Goal: Information Seeking & Learning: Learn about a topic

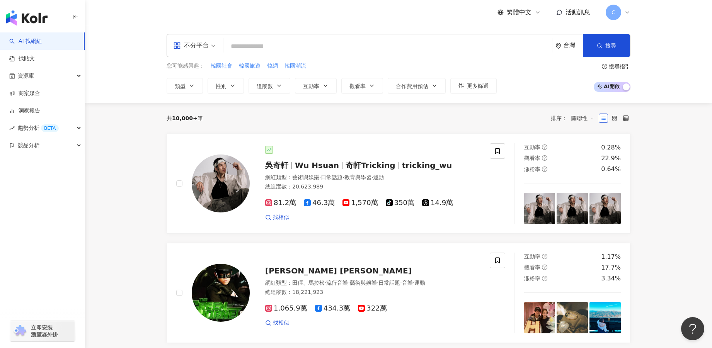
paste input "********"
type input "********"
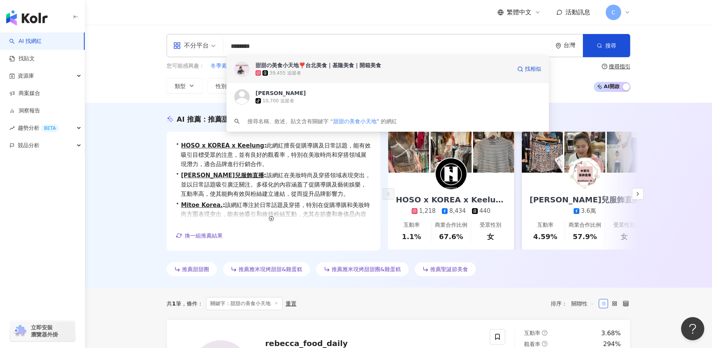
click at [302, 68] on div "甜甜の美食小天地❣️台北美食｜基隆美食｜開箱美食" at bounding box center [319, 65] width 126 height 8
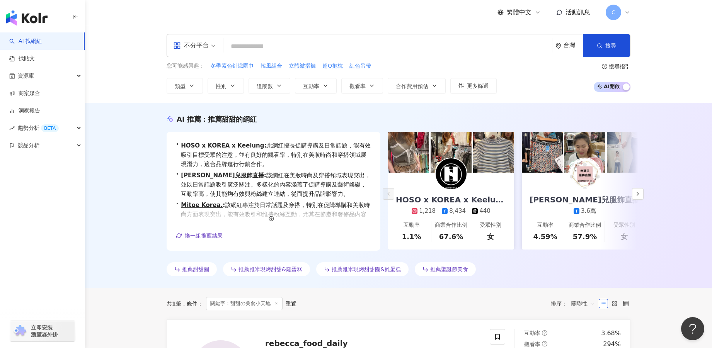
paste input "******"
type input "******"
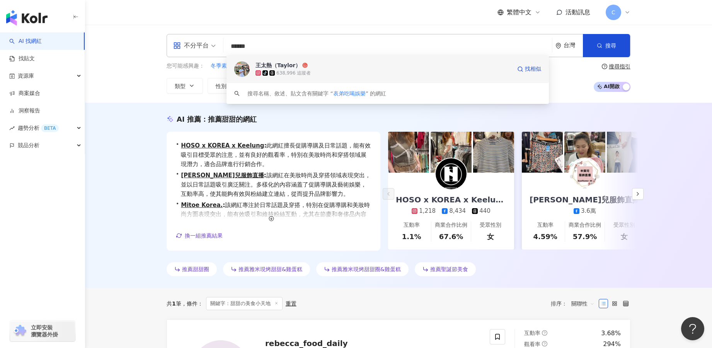
click at [307, 76] on div "638,996 追蹤者" at bounding box center [294, 73] width 34 height 7
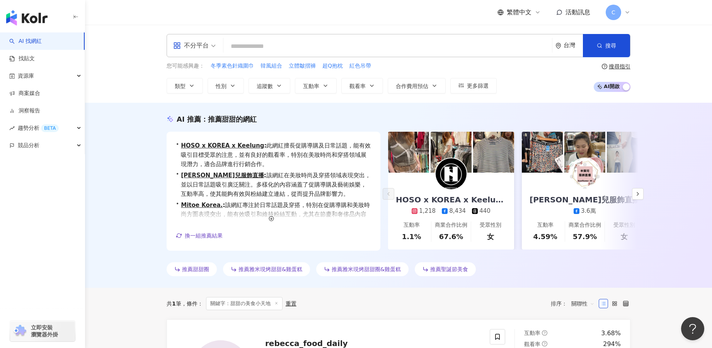
click at [261, 48] on input "search" at bounding box center [388, 46] width 323 height 15
paste input "******"
type input "******"
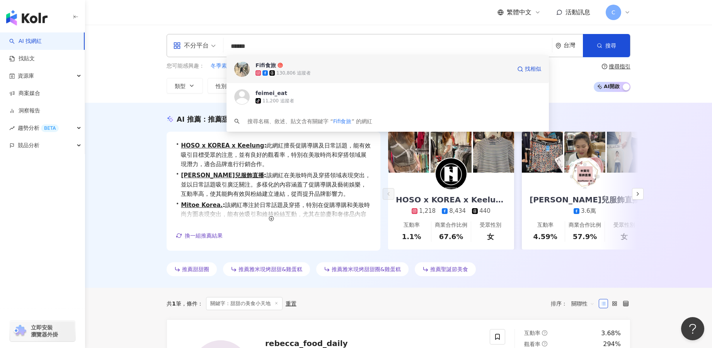
click at [319, 63] on span "Fifi食旅" at bounding box center [384, 65] width 256 height 8
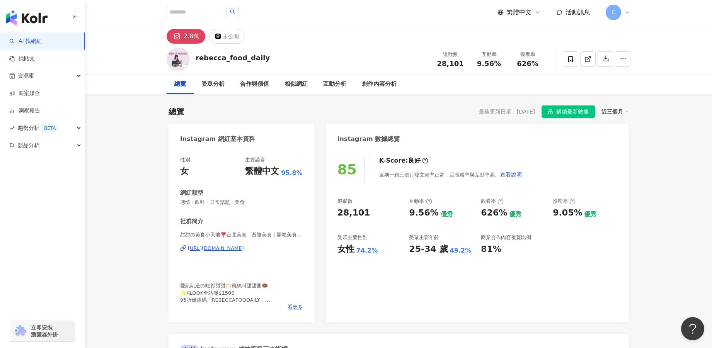
click at [563, 113] on span "解鎖最新數據" at bounding box center [573, 112] width 32 height 12
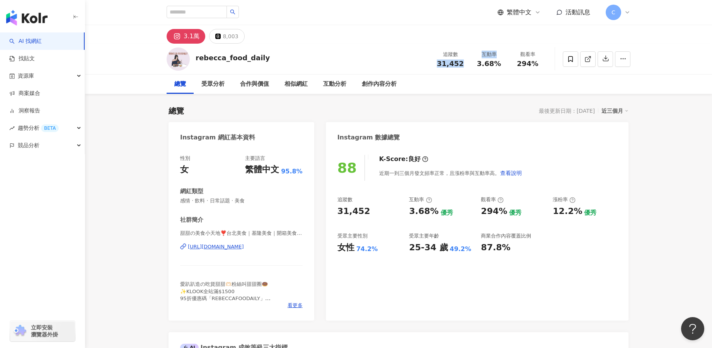
drag, startPoint x: 438, startPoint y: 64, endPoint x: 471, endPoint y: 64, distance: 33.3
click at [471, 64] on div "追蹤數 31,452 互動率 3.68% 觀看率 294%" at bounding box center [489, 59] width 116 height 23
click at [471, 64] on div "互動率 3.68%" at bounding box center [489, 59] width 39 height 17
click at [459, 64] on span "31,452" at bounding box center [450, 64] width 27 height 8
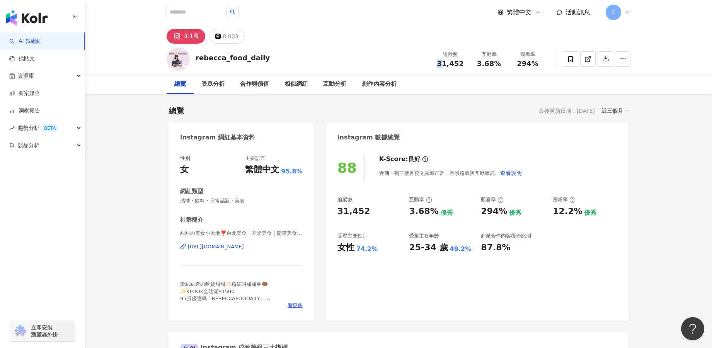
click at [459, 64] on span "31,452" at bounding box center [450, 64] width 27 height 8
drag, startPoint x: 466, startPoint y: 63, endPoint x: 434, endPoint y: 63, distance: 32.1
click at [434, 63] on div "追蹤數 31,452" at bounding box center [450, 59] width 39 height 17
copy span "31,452"
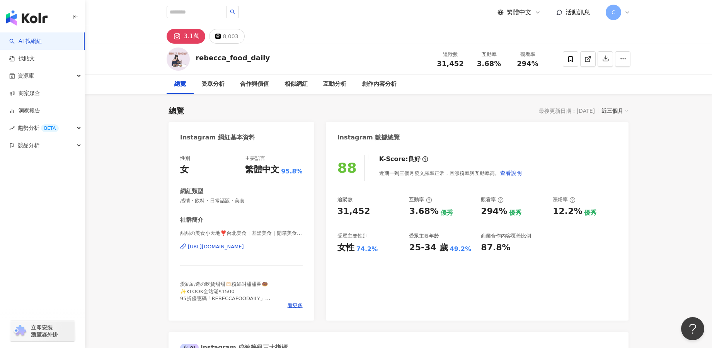
click at [244, 245] on div "[URL][DOMAIN_NAME]" at bounding box center [216, 247] width 56 height 7
drag, startPoint x: 478, startPoint y: 63, endPoint x: 500, endPoint y: 63, distance: 22.8
click at [500, 63] on div "3.68%" at bounding box center [489, 64] width 29 height 8
copy span "3.68%"
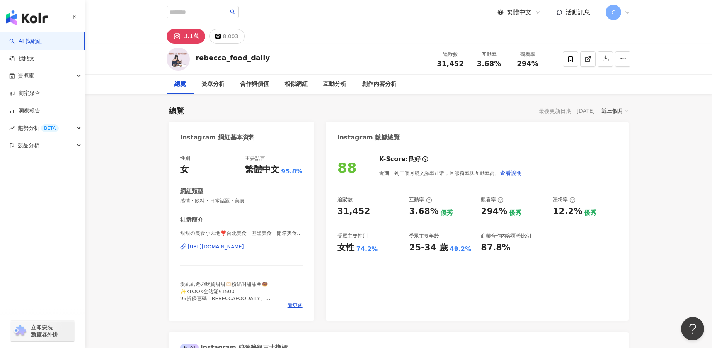
click at [434, 109] on div "總覽 最後更新日期：[DATE] 近三個月" at bounding box center [399, 111] width 460 height 11
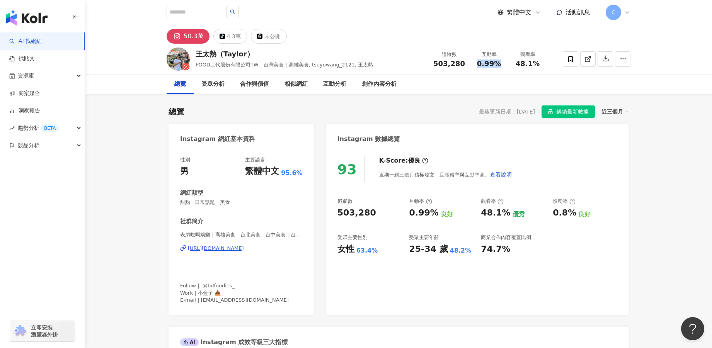
drag, startPoint x: 481, startPoint y: 62, endPoint x: 502, endPoint y: 63, distance: 21.3
click at [502, 63] on div "0.99%" at bounding box center [489, 64] width 29 height 8
click at [470, 82] on div "總覽 受眾分析 合作與價值 相似網紅 互動分析 創作內容分析" at bounding box center [399, 84] width 464 height 19
copy div "503,280 互動率"
drag, startPoint x: 438, startPoint y: 61, endPoint x: 471, endPoint y: 65, distance: 33.4
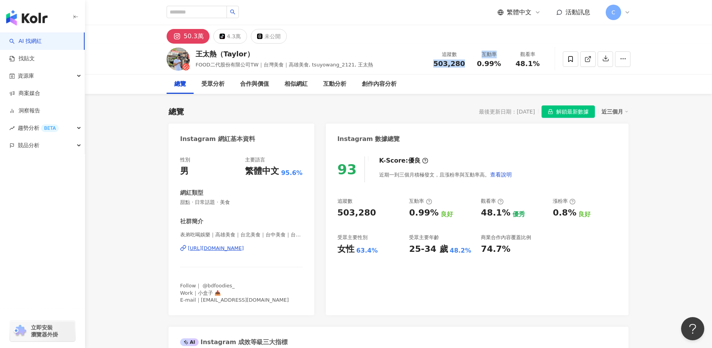
click at [471, 65] on div "追蹤數 503,280 互動率 0.99% 觀看率 48.1%" at bounding box center [488, 59] width 118 height 23
click at [455, 65] on span "503,280" at bounding box center [450, 64] width 32 height 8
copy span "503,280"
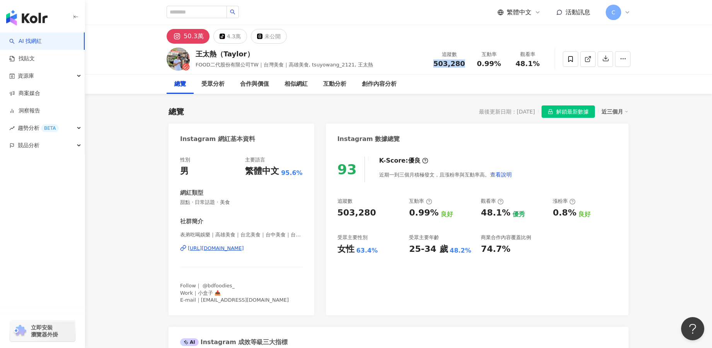
drag, startPoint x: 464, startPoint y: 66, endPoint x: 439, endPoint y: 65, distance: 25.5
click at [439, 65] on div "503,280" at bounding box center [450, 64] width 32 height 8
click at [229, 251] on div "https://www.instagram.com/bdfoodies_/" at bounding box center [216, 248] width 56 height 7
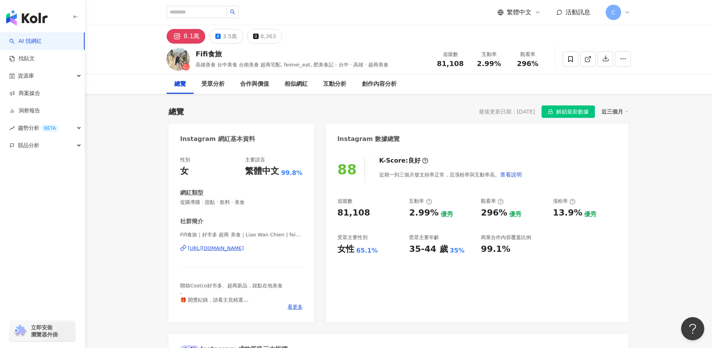
click at [239, 248] on div "https://www.instagram.com/feimei_eat/" at bounding box center [216, 248] width 56 height 7
copy span "2.99%"
drag, startPoint x: 476, startPoint y: 63, endPoint x: 498, endPoint y: 63, distance: 22.4
click at [498, 63] on div "2.99%" at bounding box center [489, 64] width 29 height 8
